Goal: Task Accomplishment & Management: Use online tool/utility

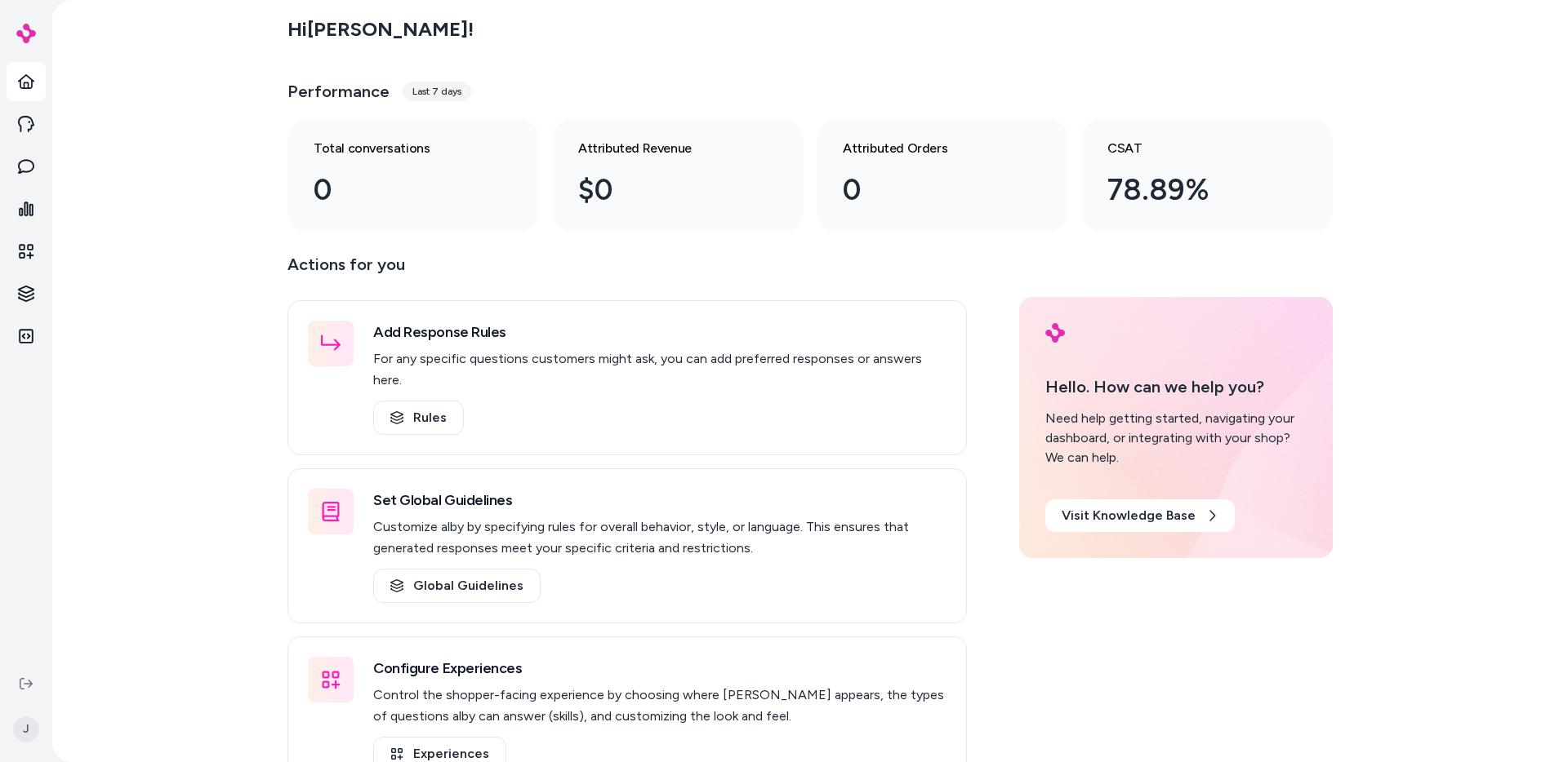
click at [108, 689] on div "Hi [PERSON_NAME] ! Performance Last 7 days Total conversations 0 Attributed Rev…" at bounding box center [810, 381] width 1516 height 762
click at [26, 680] on icon at bounding box center [25, 684] width 13 height 13
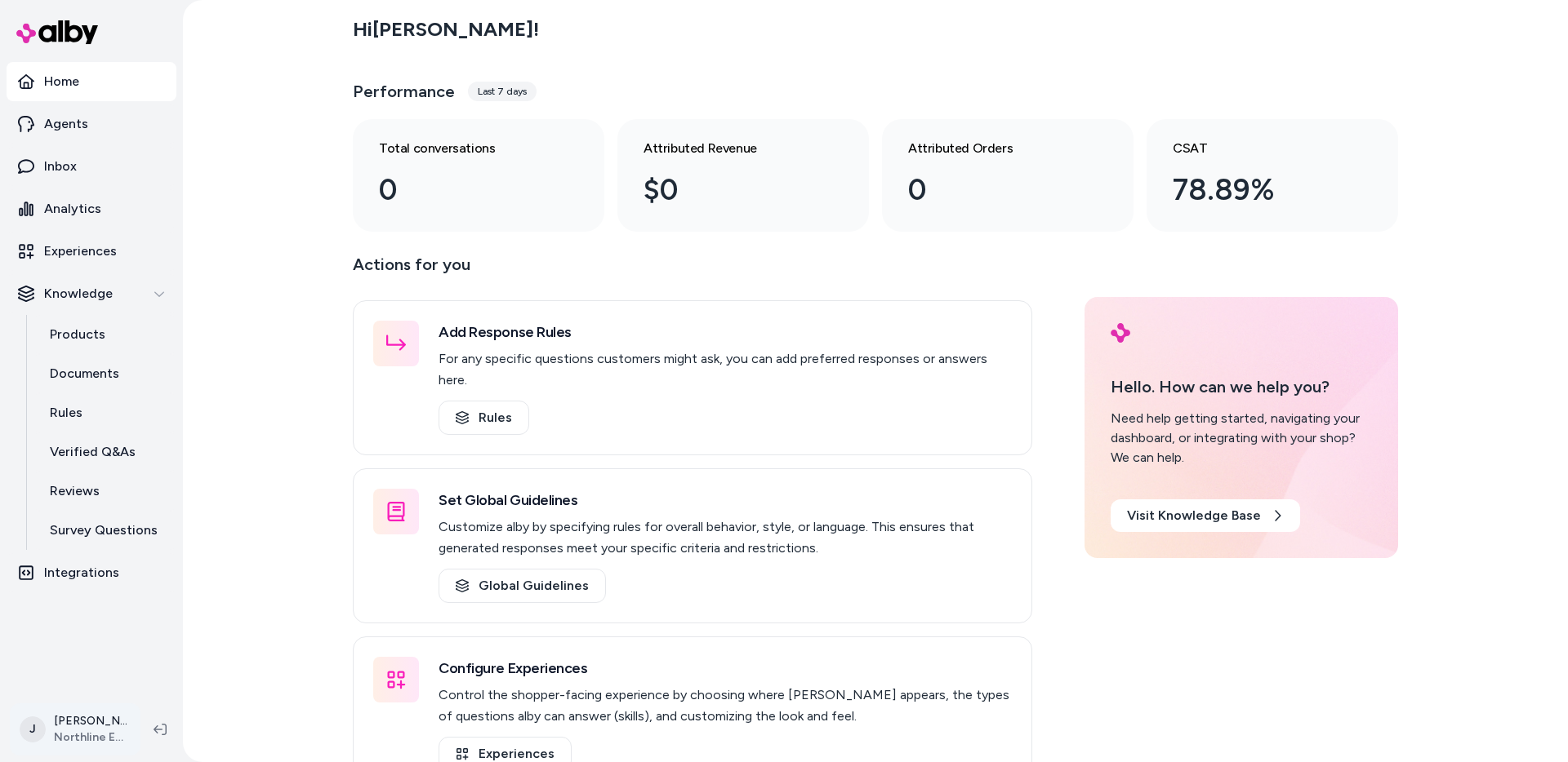
click at [93, 725] on html "Home Agents Inbox Analytics Experiences Knowledge Products Documents Rules Veri…" at bounding box center [784, 381] width 1568 height 762
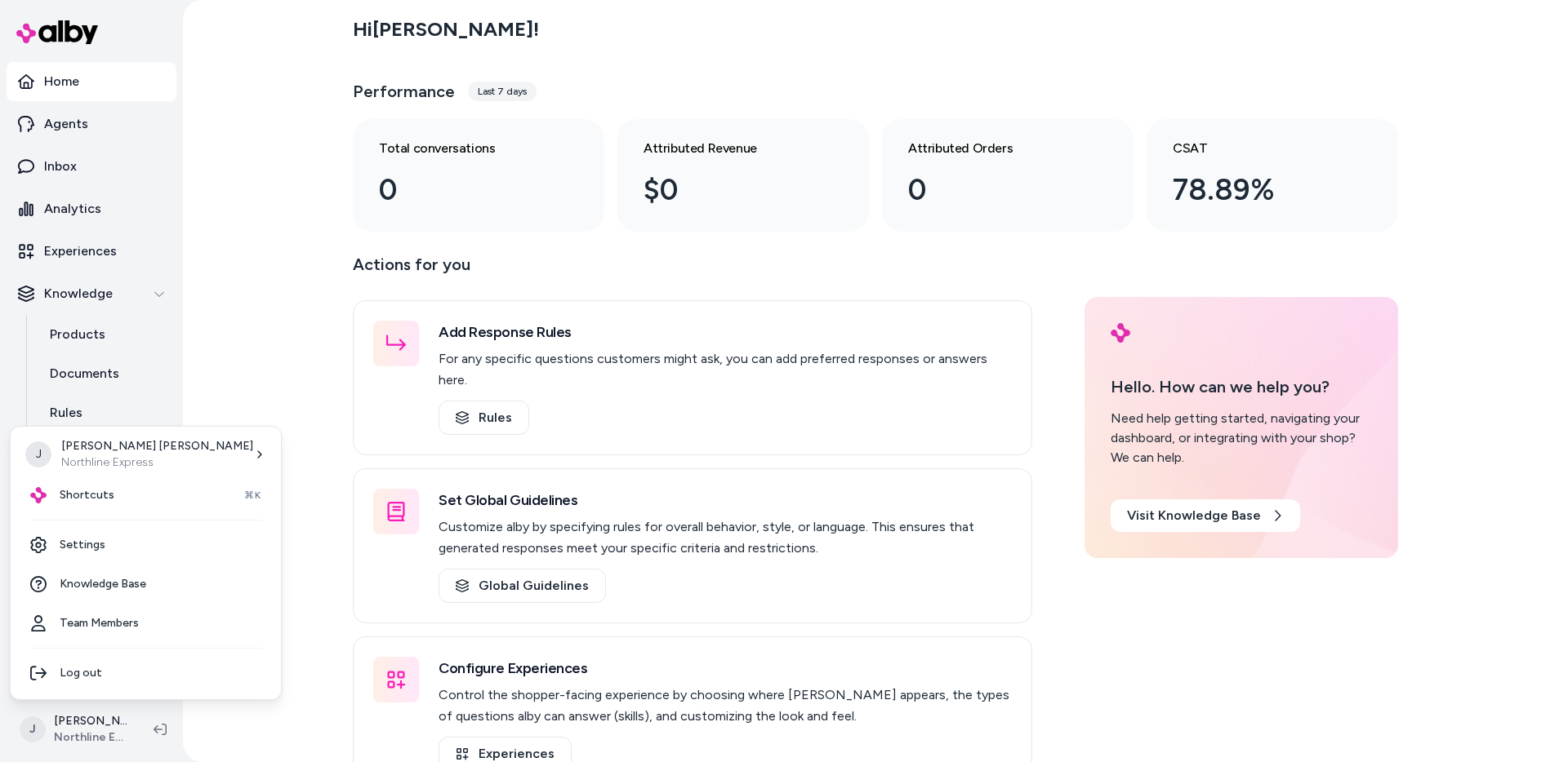
click at [303, 425] on html "Home Agents Inbox Analytics Experiences Knowledge Products Documents Rules Veri…" at bounding box center [784, 381] width 1568 height 762
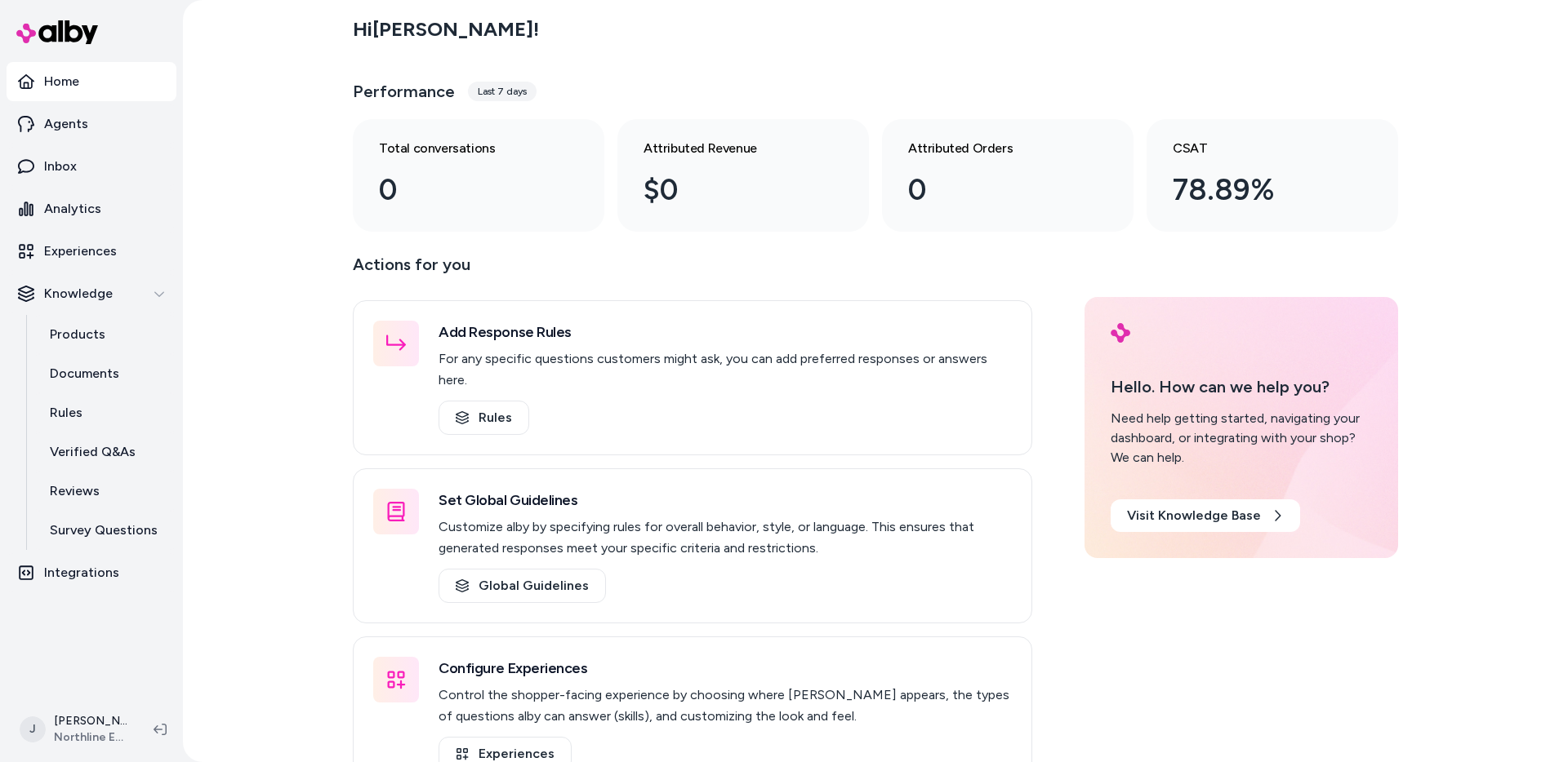
click at [289, 423] on div "Hi [PERSON_NAME] ! Performance Last 7 days Total conversations 0 Attributed Rev…" at bounding box center [876, 381] width 1385 height 762
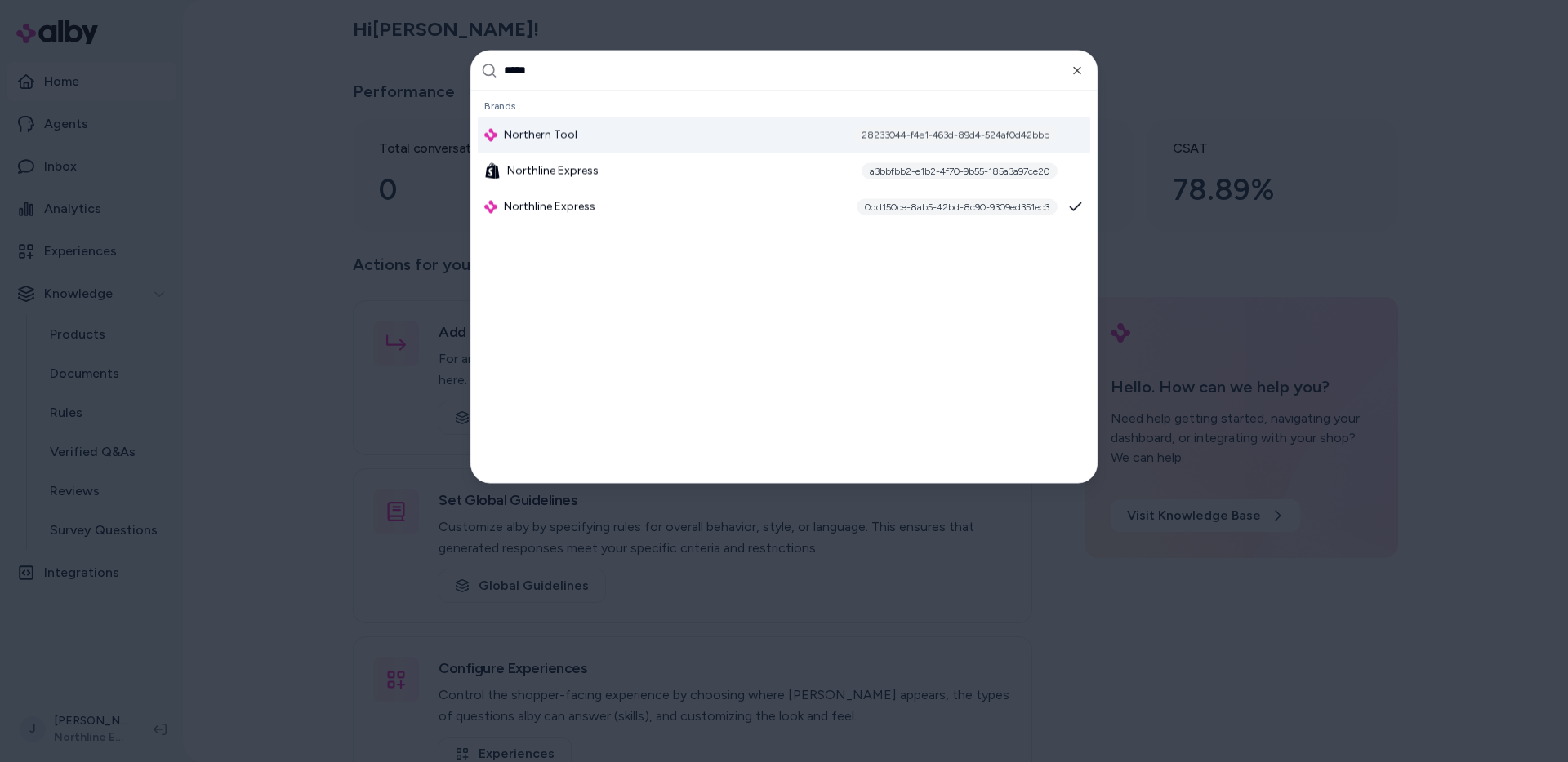
type input "*****"
click at [1469, 278] on div at bounding box center [784, 381] width 1568 height 762
